Goal: Book appointment/travel/reservation

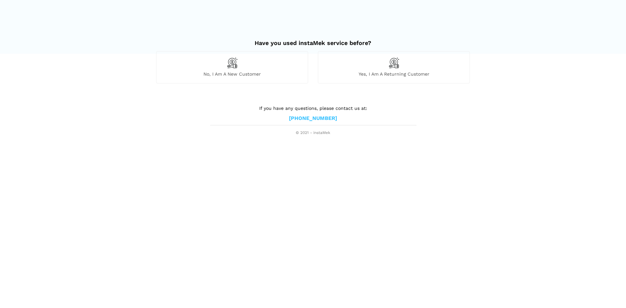
click at [364, 75] on span "Yes, I am a returning customer" at bounding box center [393, 74] width 151 height 6
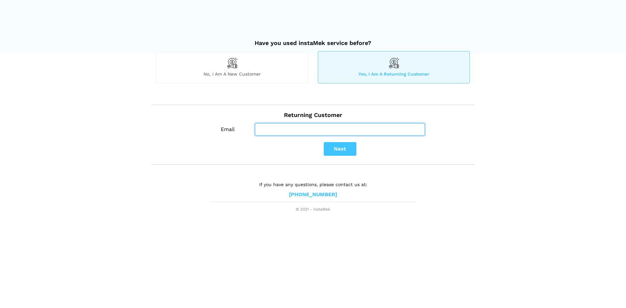
click at [321, 128] on input "Email" at bounding box center [340, 129] width 170 height 12
type input "purpleshadow1@hotmail.com"
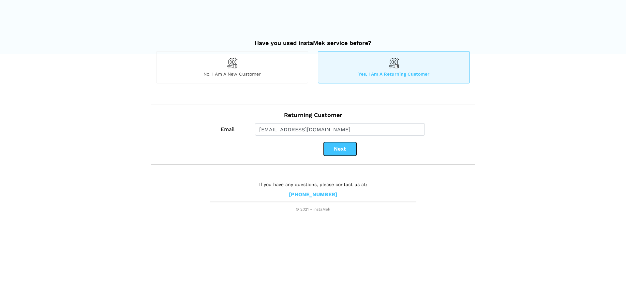
click at [340, 147] on button "Next" at bounding box center [340, 149] width 33 height 14
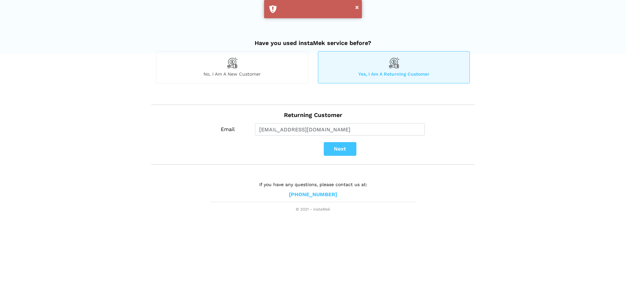
click at [381, 69] on div "Yes, I am a returning customer" at bounding box center [394, 67] width 152 height 32
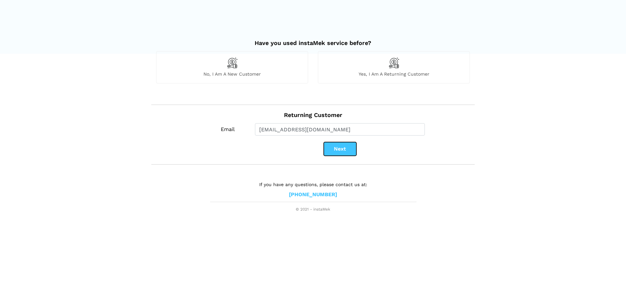
click at [344, 152] on button "Next" at bounding box center [340, 149] width 33 height 14
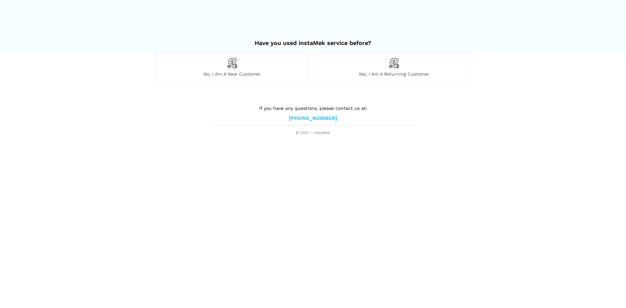
click at [374, 69] on div "Yes, I am a returning customer" at bounding box center [394, 67] width 152 height 32
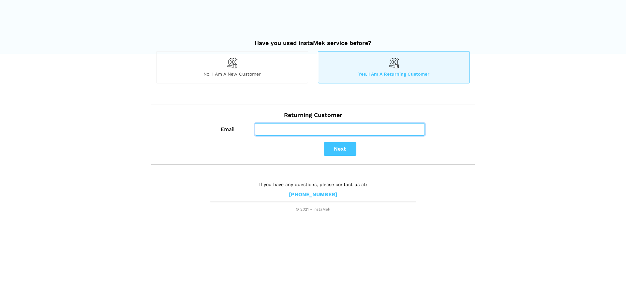
click at [349, 130] on input "Email" at bounding box center [340, 129] width 170 height 12
type input "[EMAIL_ADDRESS][DOMAIN_NAME]"
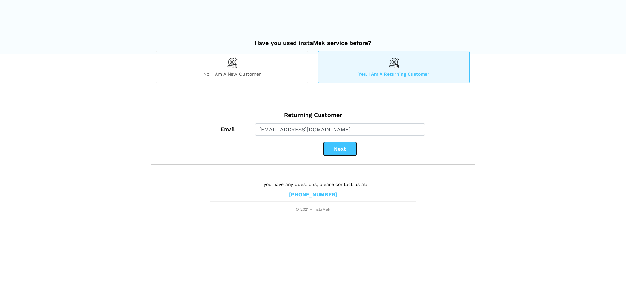
click at [340, 147] on button "Next" at bounding box center [340, 149] width 33 height 14
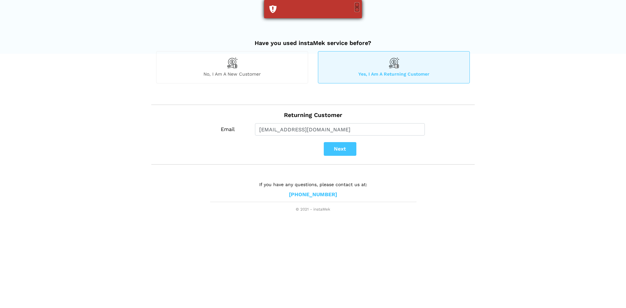
click at [357, 6] on button "×" at bounding box center [357, 7] width 4 height 8
click at [357, 60] on div "Yes, I am a returning customer" at bounding box center [394, 67] width 152 height 32
